Goal: Browse casually: Explore the website without a specific task or goal

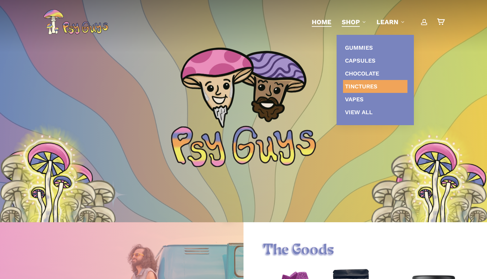
click at [360, 88] on span "Tinctures" at bounding box center [361, 86] width 33 height 7
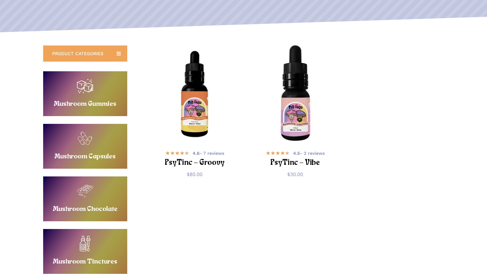
scroll to position [109, 0]
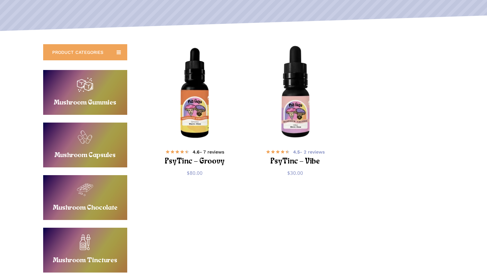
click at [202, 158] on h2 "PsyTinc – Groovy" at bounding box center [195, 162] width 78 height 12
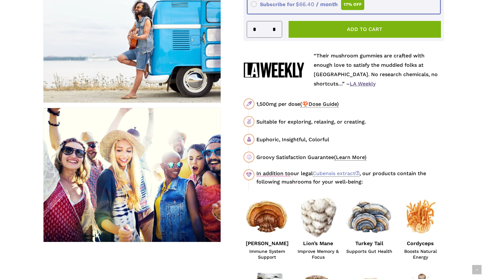
scroll to position [306, 0]
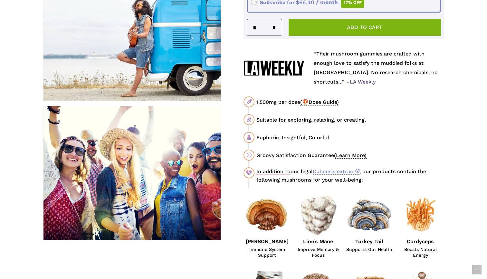
click at [324, 99] on span "(🍄Dose Guide)" at bounding box center [319, 102] width 39 height 6
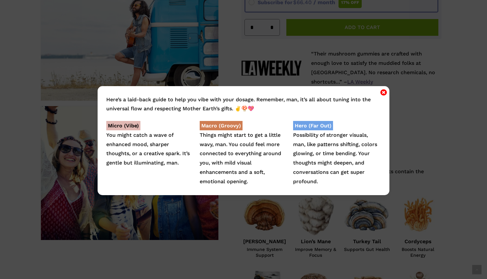
click at [386, 92] on icon "Close" at bounding box center [384, 92] width 6 height 8
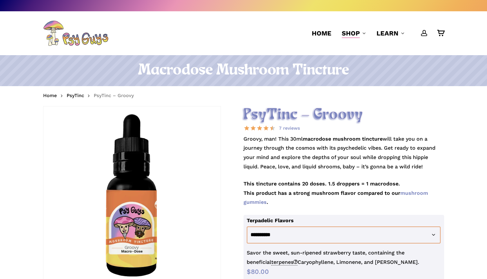
scroll to position [0, 0]
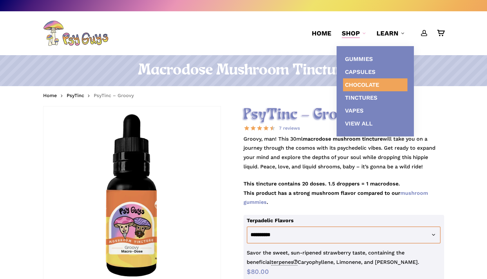
click at [364, 82] on span "Chocolate" at bounding box center [362, 84] width 34 height 7
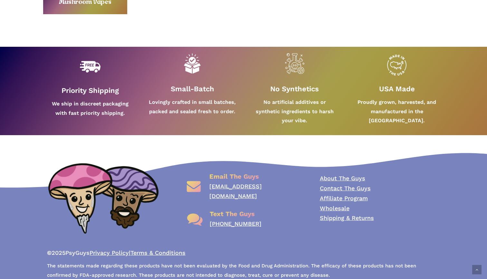
scroll to position [334, 0]
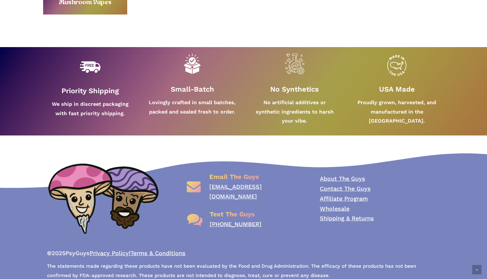
click at [333, 205] on link "Wholesale" at bounding box center [335, 208] width 30 height 7
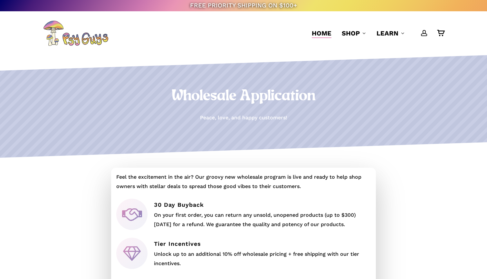
click at [330, 31] on span "Home" at bounding box center [322, 33] width 20 height 8
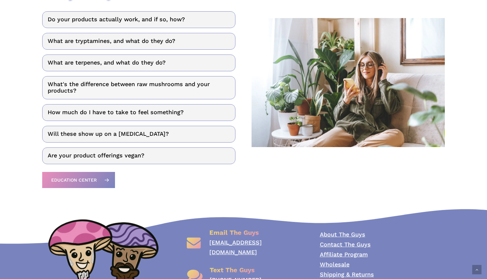
scroll to position [853, 0]
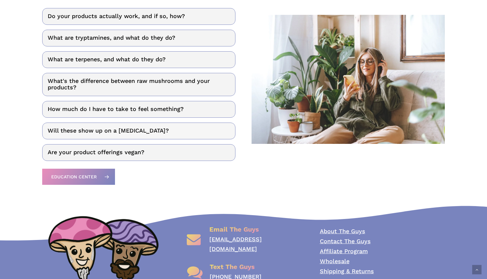
click at [144, 135] on link "Will these show up on a [MEDICAL_DATA]?" at bounding box center [138, 130] width 193 height 17
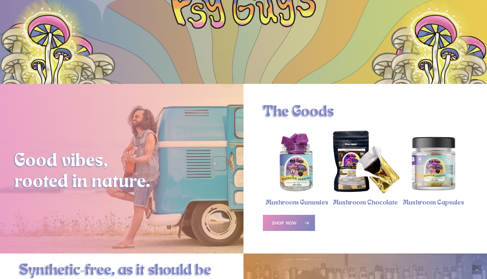
scroll to position [141, 0]
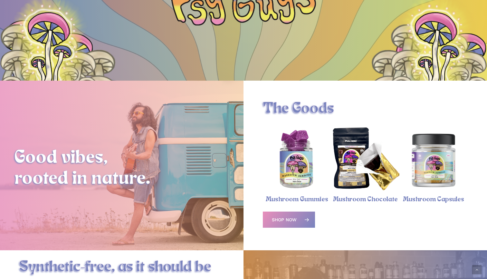
click at [294, 151] on img "Psychedelic Mushroom Gummies" at bounding box center [297, 160] width 68 height 68
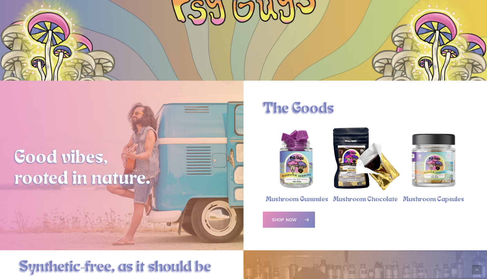
click at [294, 151] on img "Psychedelic Mushroom Gummies" at bounding box center [297, 160] width 68 height 68
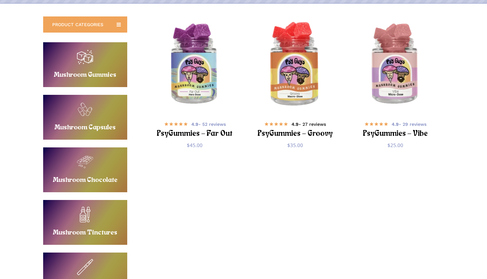
scroll to position [109, 0]
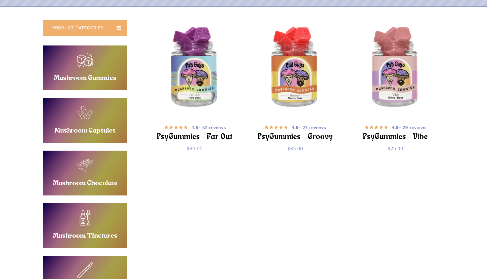
click at [118, 28] on icon at bounding box center [119, 28] width 10 height 10
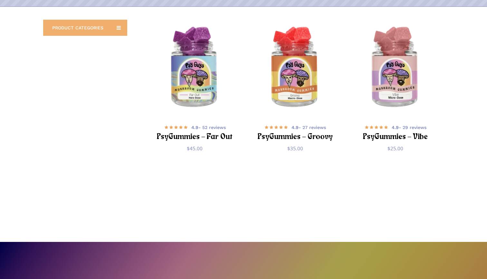
click at [118, 28] on icon at bounding box center [119, 28] width 10 height 10
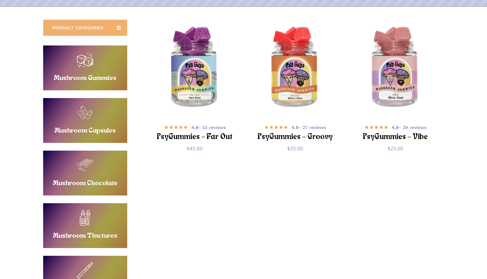
click at [118, 28] on icon at bounding box center [119, 28] width 10 height 10
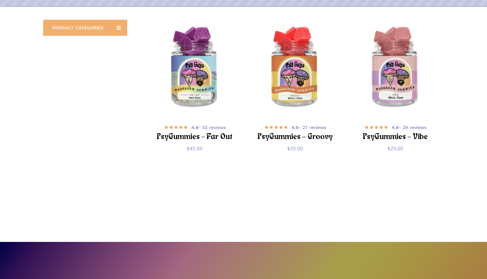
click at [118, 28] on icon at bounding box center [119, 28] width 10 height 10
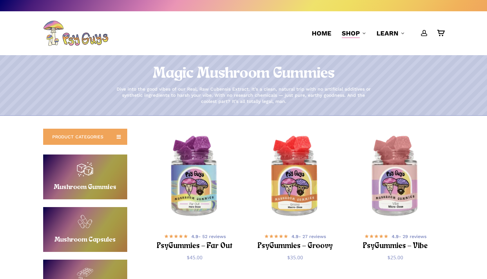
scroll to position [0, 0]
click at [323, 35] on span "Home" at bounding box center [322, 33] width 20 height 8
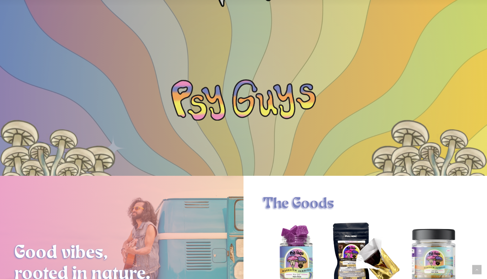
scroll to position [9, 0]
